Goal: Task Accomplishment & Management: Manage account settings

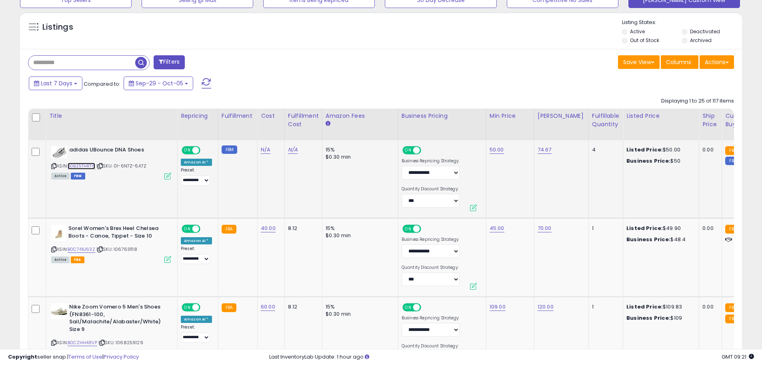
click at [83, 164] on link "B0BZ5THRT8" at bounding box center [82, 165] width 28 height 7
click at [497, 149] on link "50.00" at bounding box center [497, 150] width 14 height 8
type input "*"
type input "*****"
click at [519, 127] on icon "submit" at bounding box center [516, 128] width 5 height 5
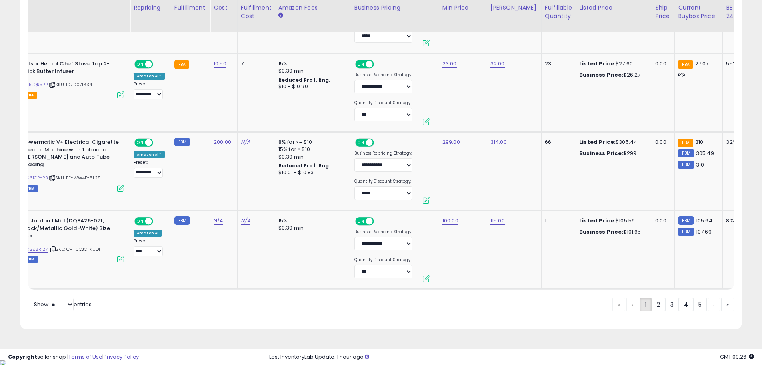
scroll to position [2093, 0]
click at [658, 311] on link "2" at bounding box center [659, 304] width 14 height 14
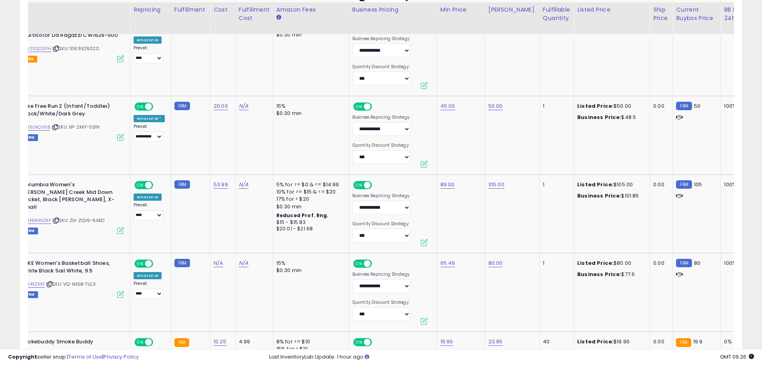
scroll to position [2053, 0]
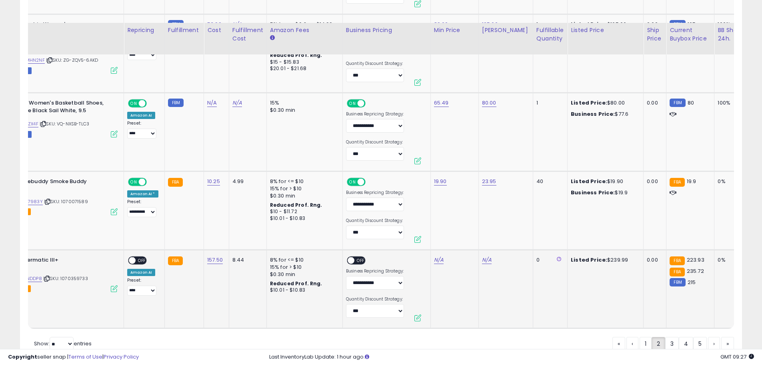
scroll to position [2092, 0]
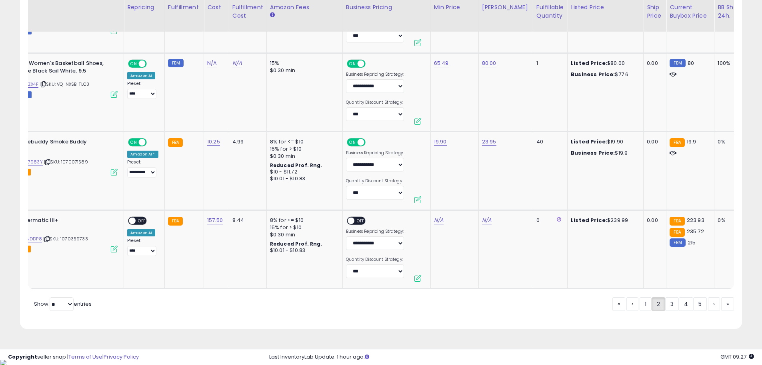
drag, startPoint x: 670, startPoint y: 309, endPoint x: 462, endPoint y: 310, distance: 207.7
click at [670, 309] on link "3" at bounding box center [673, 304] width 14 height 14
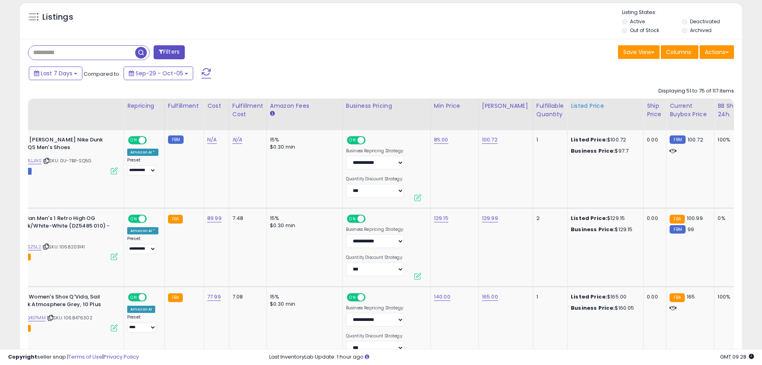
scroll to position [292, 0]
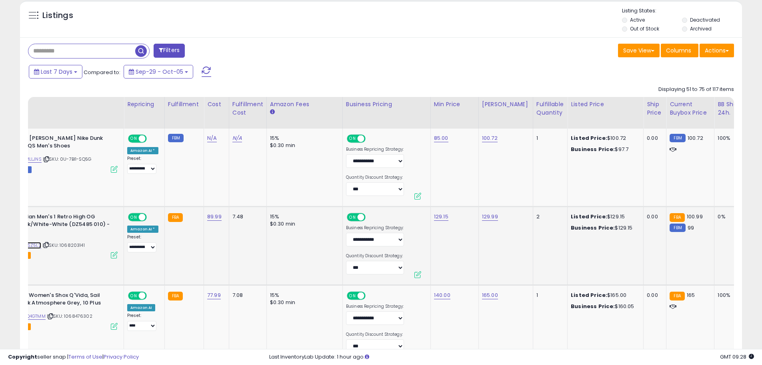
click at [35, 247] on link "B0CTXSZ5L2" at bounding box center [27, 245] width 27 height 7
click at [437, 217] on link "129.15" at bounding box center [441, 217] width 14 height 8
type input "******"
click at [464, 196] on icon "submit" at bounding box center [461, 195] width 5 height 5
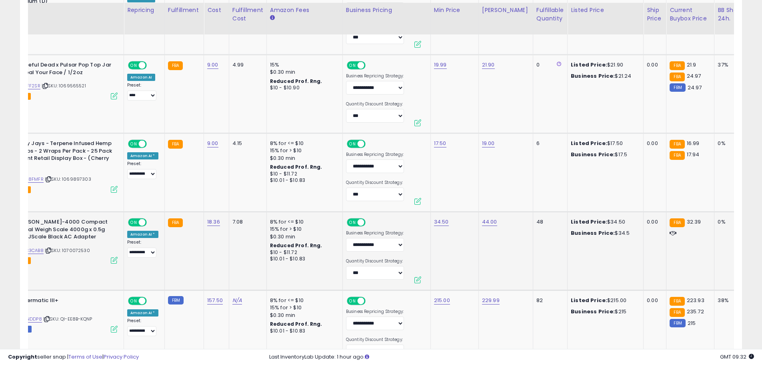
scroll to position [2093, 0]
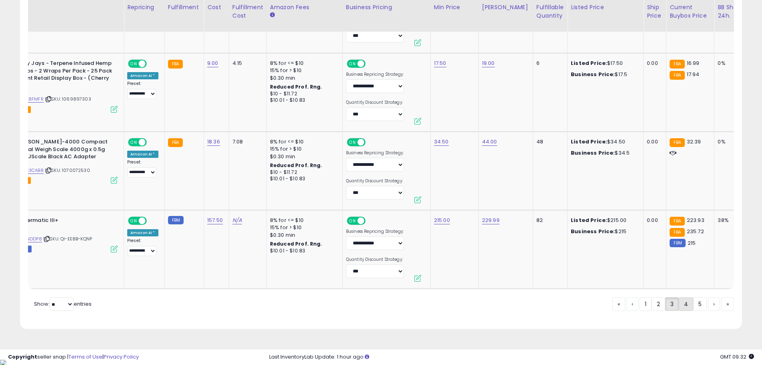
click at [684, 309] on link "4" at bounding box center [686, 304] width 14 height 14
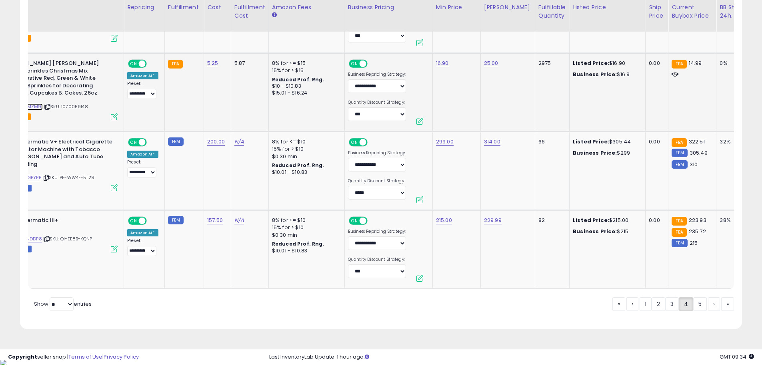
click at [38, 107] on link "B0FJZMZM91" at bounding box center [28, 106] width 29 height 7
click at [438, 63] on link "16.90" at bounding box center [442, 63] width 13 height 8
type input "*****"
click at [469, 42] on button "submit" at bounding box center [462, 43] width 14 height 12
click at [441, 62] on link "16.80" at bounding box center [442, 63] width 13 height 8
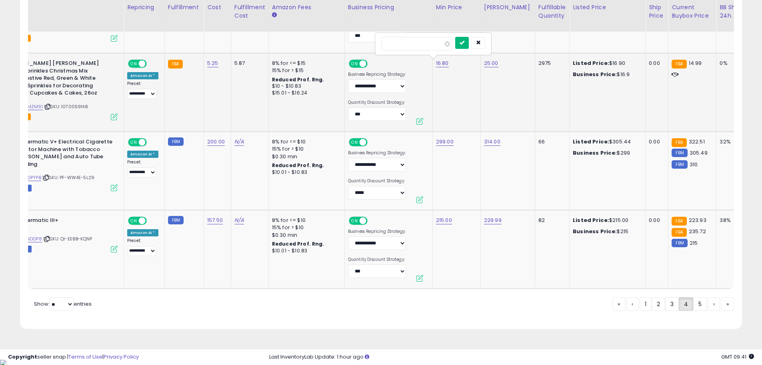
type input "*****"
click at [465, 43] on icon "submit" at bounding box center [462, 42] width 5 height 5
click at [698, 311] on link "5" at bounding box center [701, 304] width 14 height 14
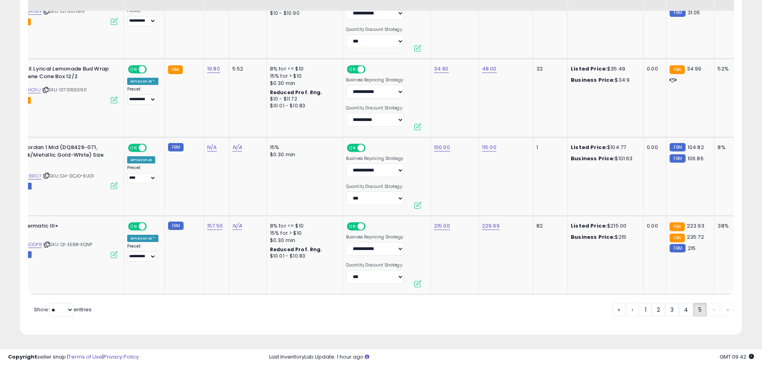
scroll to position [1465, 0]
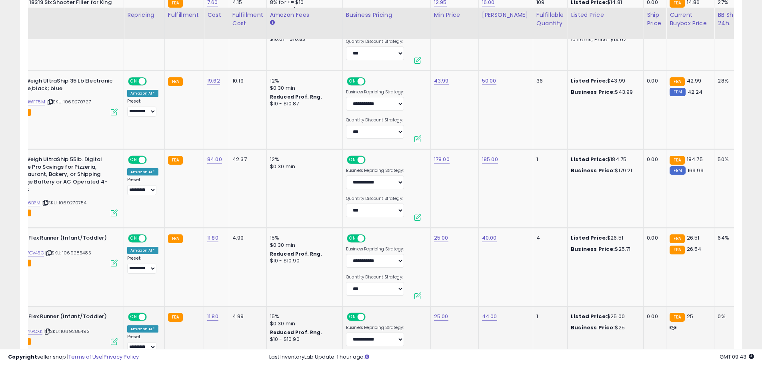
scroll to position [824, 0]
